Goal: Find specific page/section

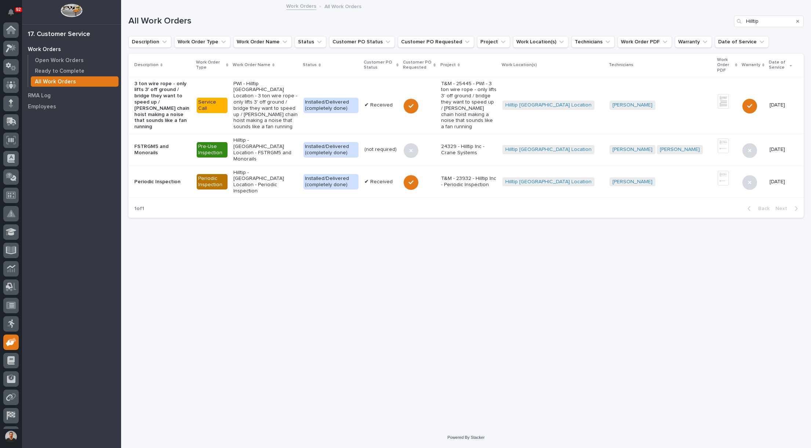
scroll to position [34, 0]
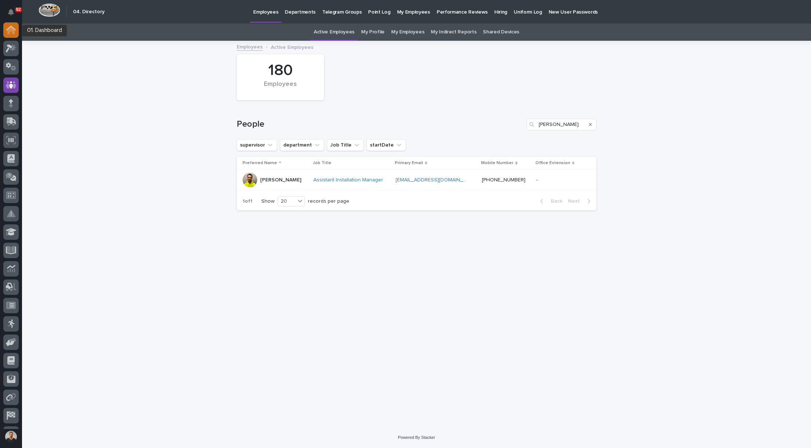
click at [11, 32] on icon at bounding box center [11, 30] width 10 height 8
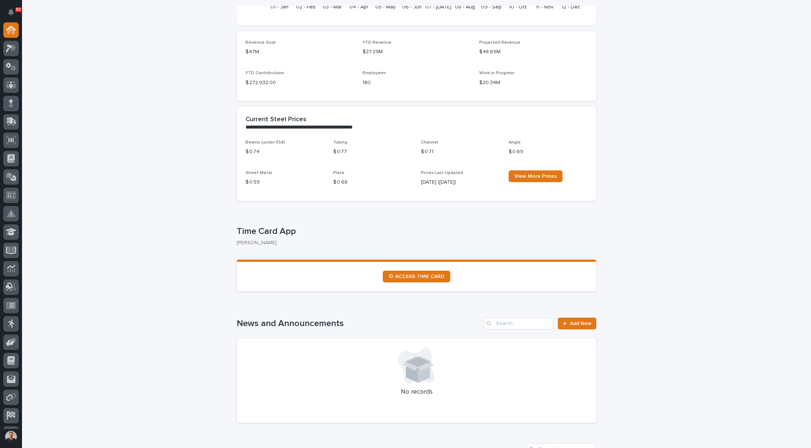
scroll to position [184, 0]
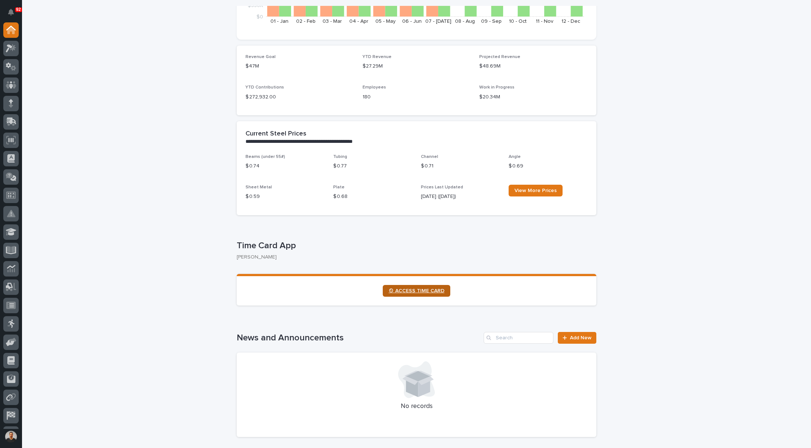
click at [420, 296] on link "⏲ ACCESS TIME CARD" at bounding box center [417, 291] width 68 height 12
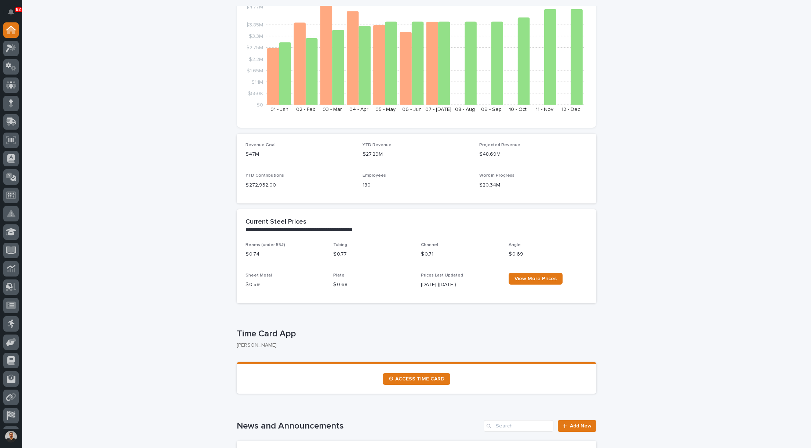
scroll to position [73, 0]
